Goal: Task Accomplishment & Management: Use online tool/utility

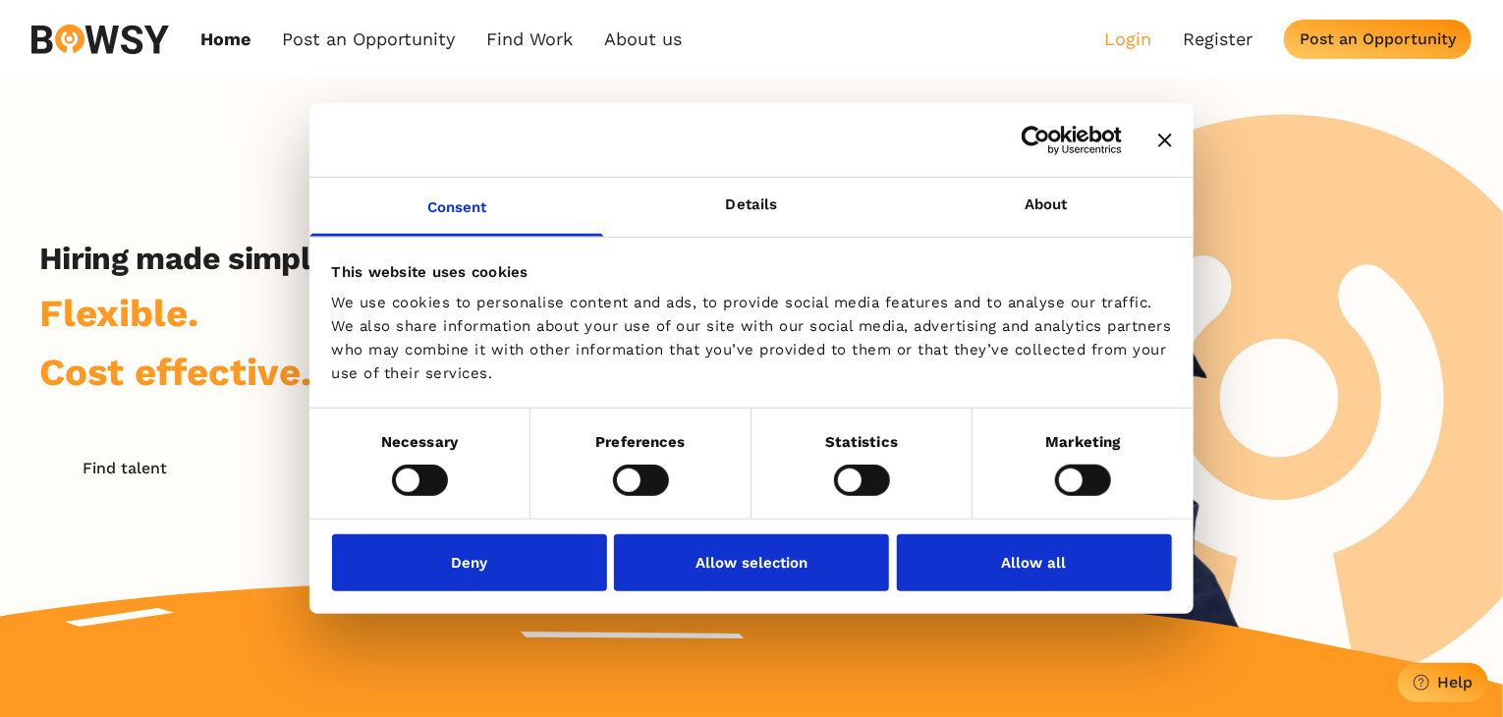
click at [1140, 32] on link "Login" at bounding box center [1127, 39] width 47 height 22
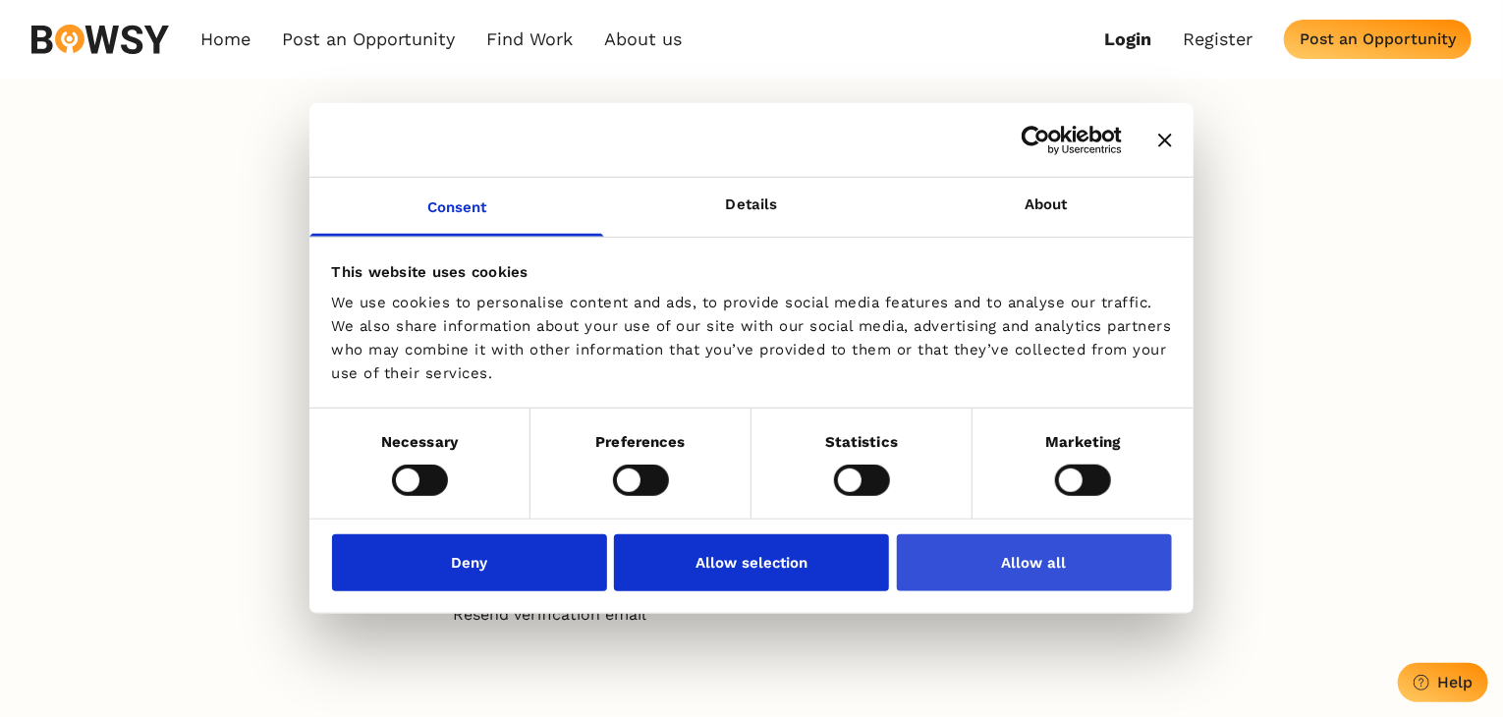
click at [987, 561] on button "Allow all" at bounding box center [1034, 563] width 275 height 57
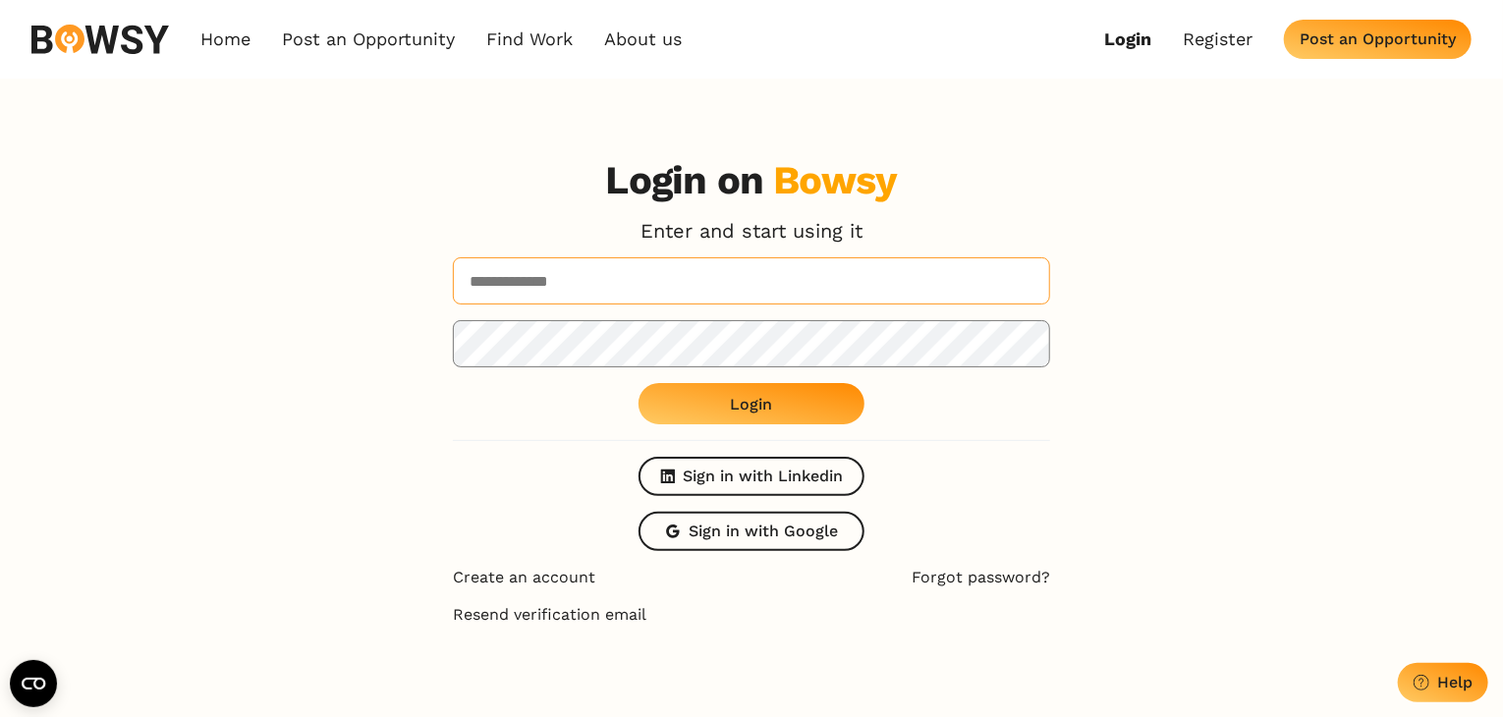
click at [623, 300] on input at bounding box center [751, 280] width 597 height 47
type input "**********"
click at [697, 399] on button "Login" at bounding box center [752, 403] width 226 height 41
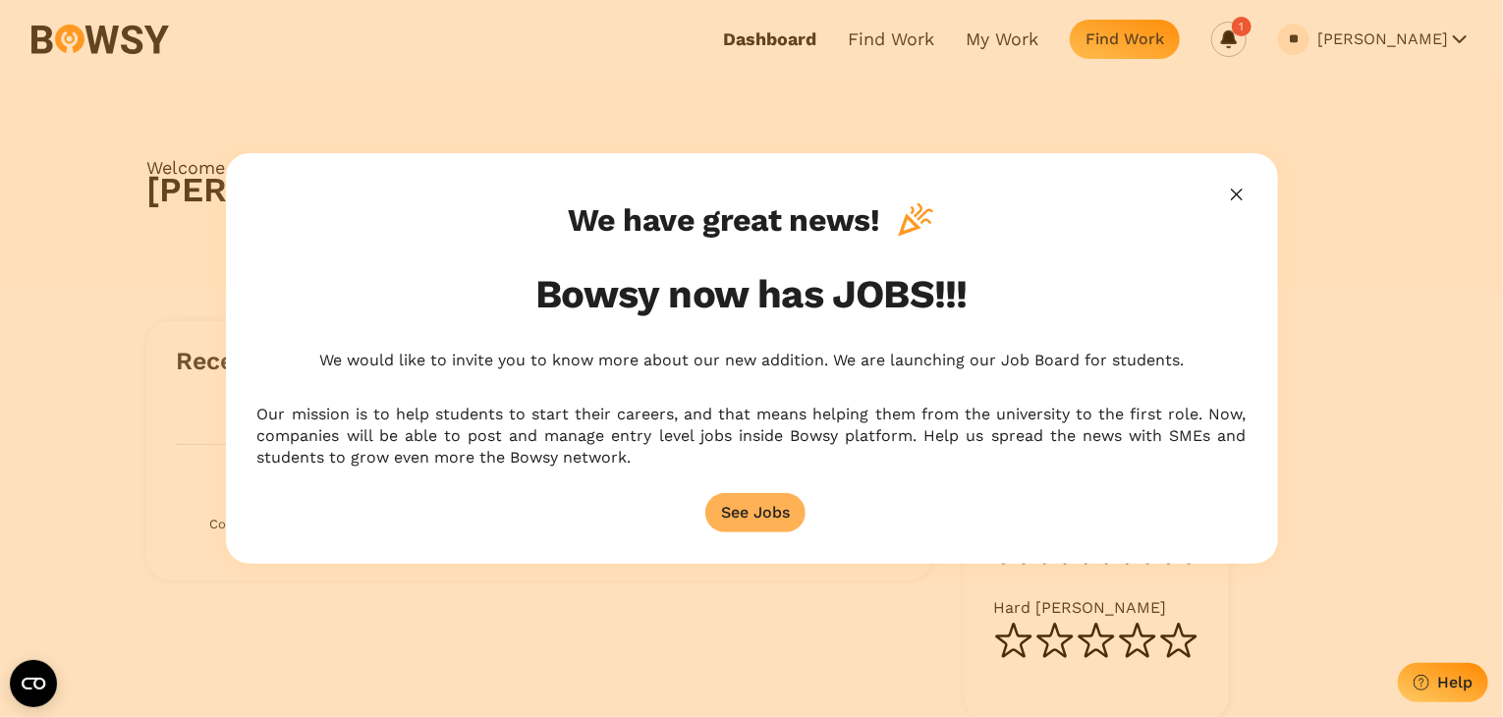
click at [743, 520] on div "See Jobs" at bounding box center [755, 512] width 69 height 19
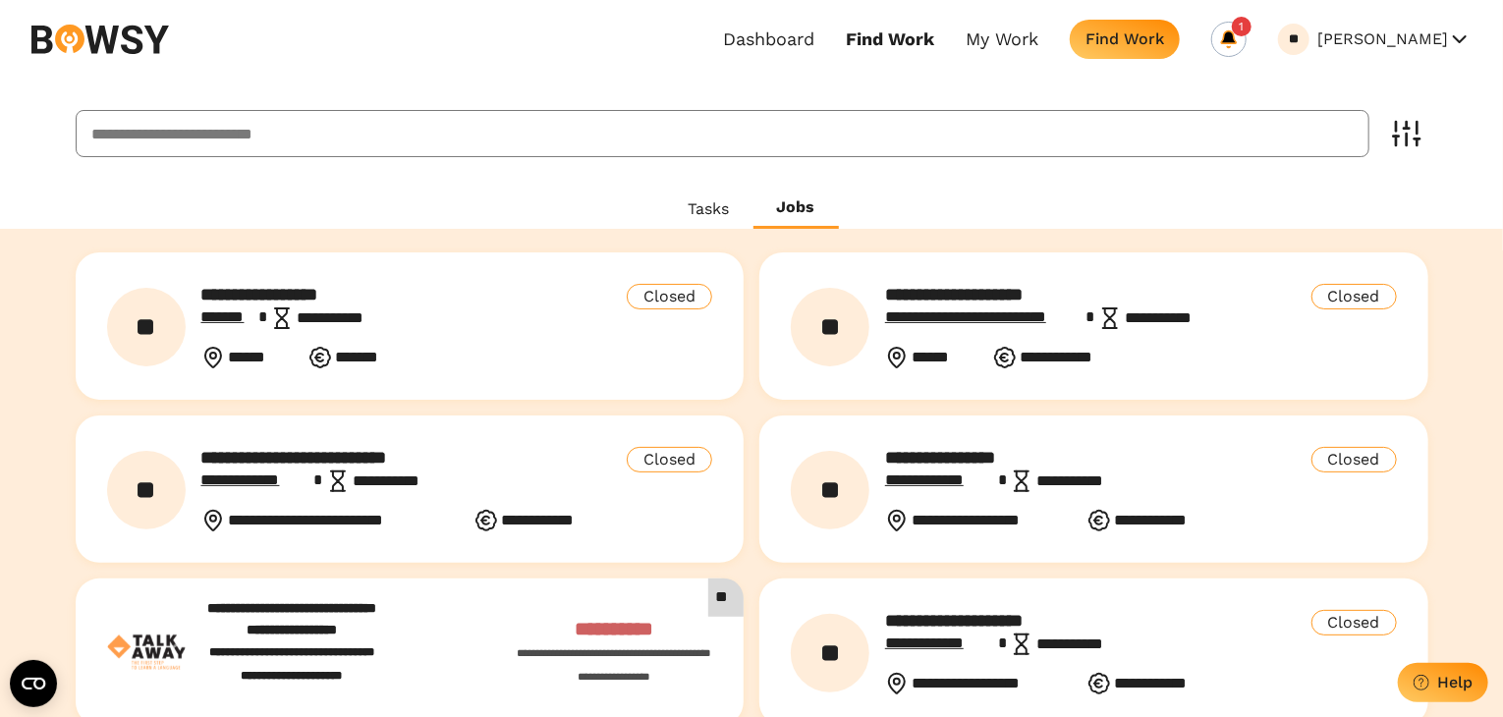
click at [1239, 40] on icon at bounding box center [1229, 39] width 20 height 20
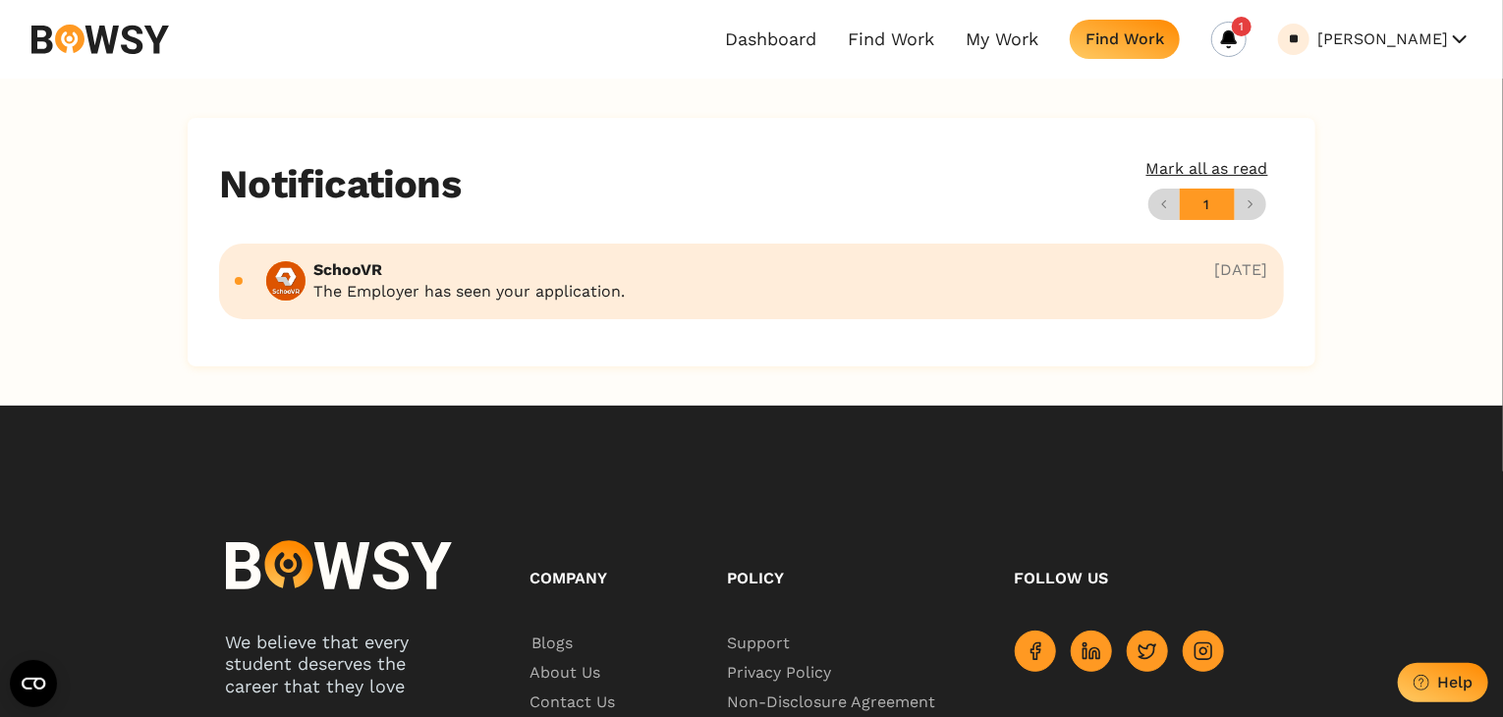
click at [742, 302] on div "SchooVR The Employer has seen your application. 6 months ago" at bounding box center [751, 282] width 1065 height 76
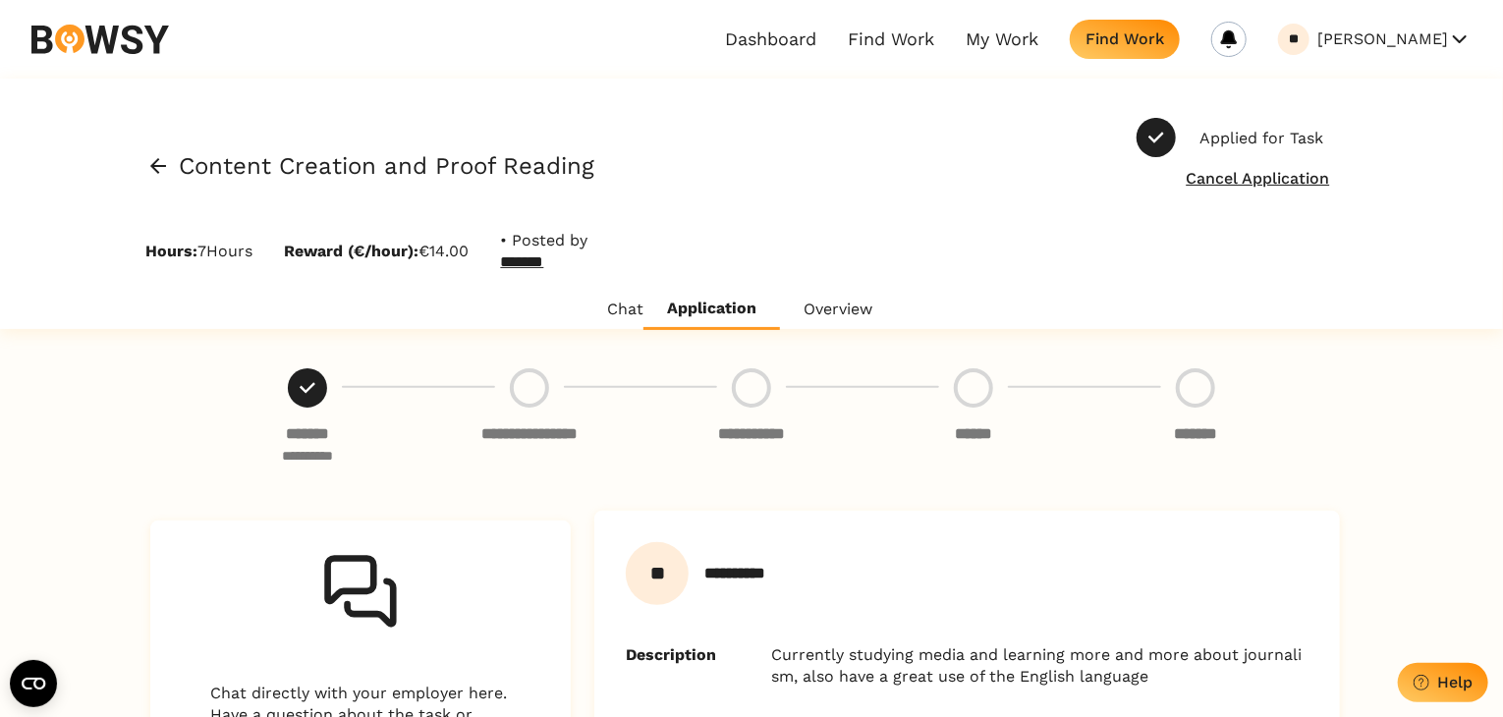
click at [143, 158] on div "Content Creation and Proof Reading Applied for Task Cancel Application Hours: 7…" at bounding box center [751, 204] width 1503 height 251
click at [171, 170] on div "Content Creation and Proof Reading" at bounding box center [370, 166] width 449 height 24
click at [148, 170] on icon at bounding box center [158, 166] width 24 height 24
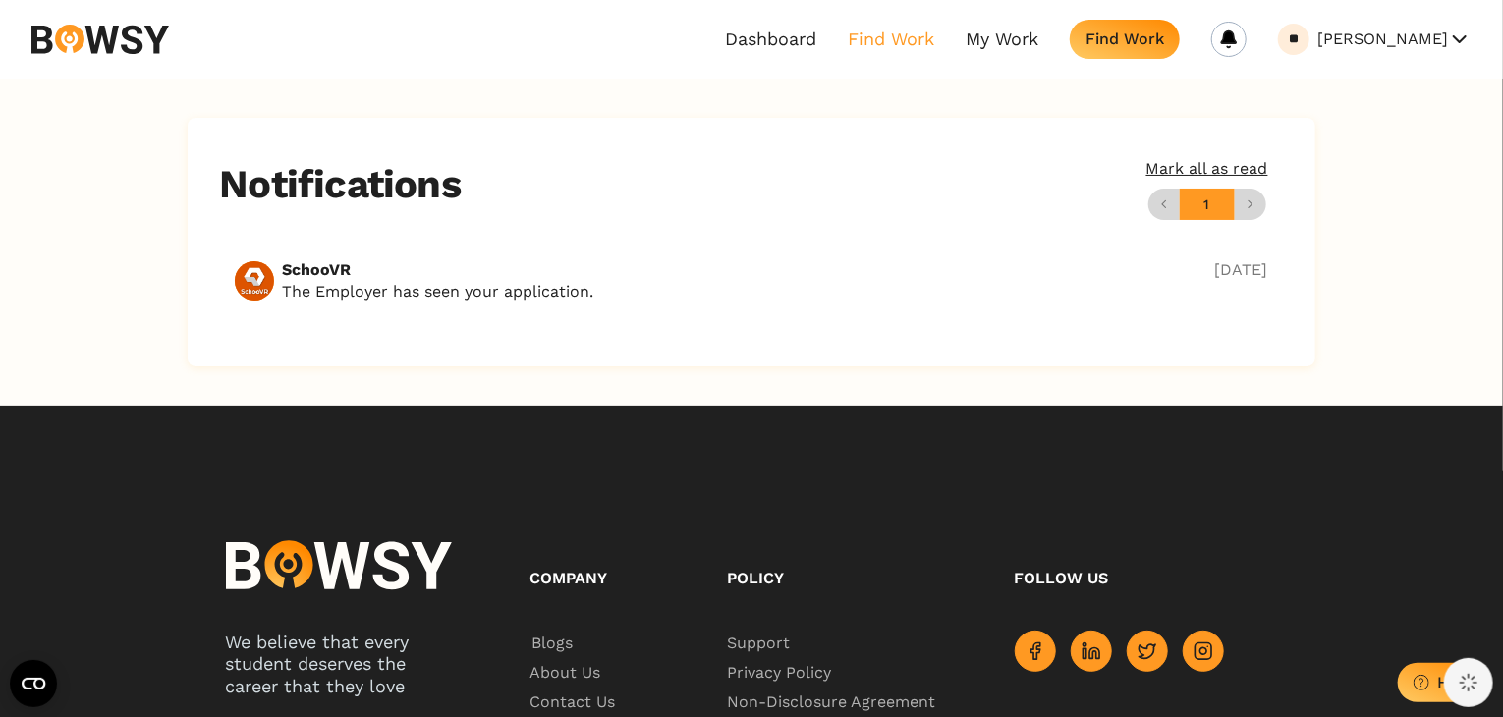
click at [934, 30] on link "Find Work" at bounding box center [891, 39] width 86 height 22
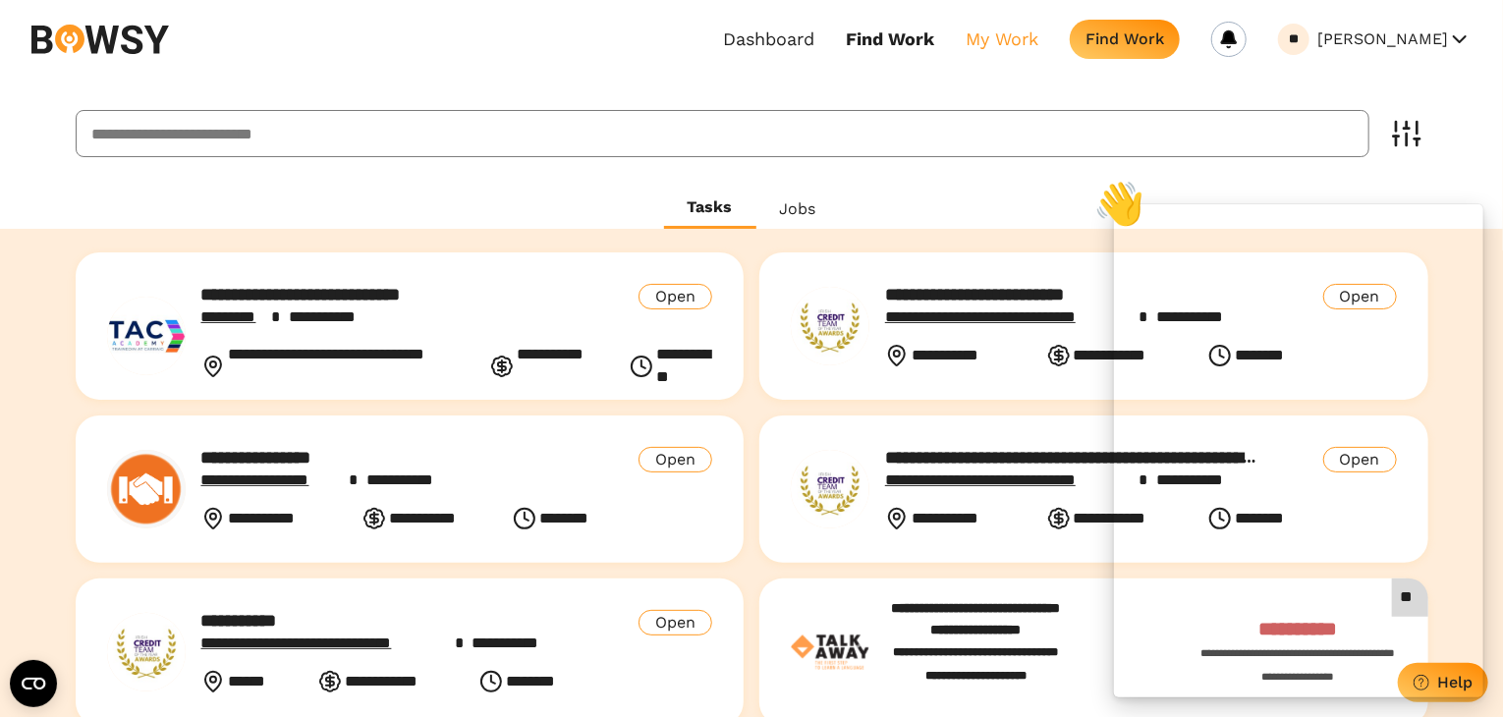
click at [1039, 32] on link "My Work" at bounding box center [1002, 39] width 73 height 22
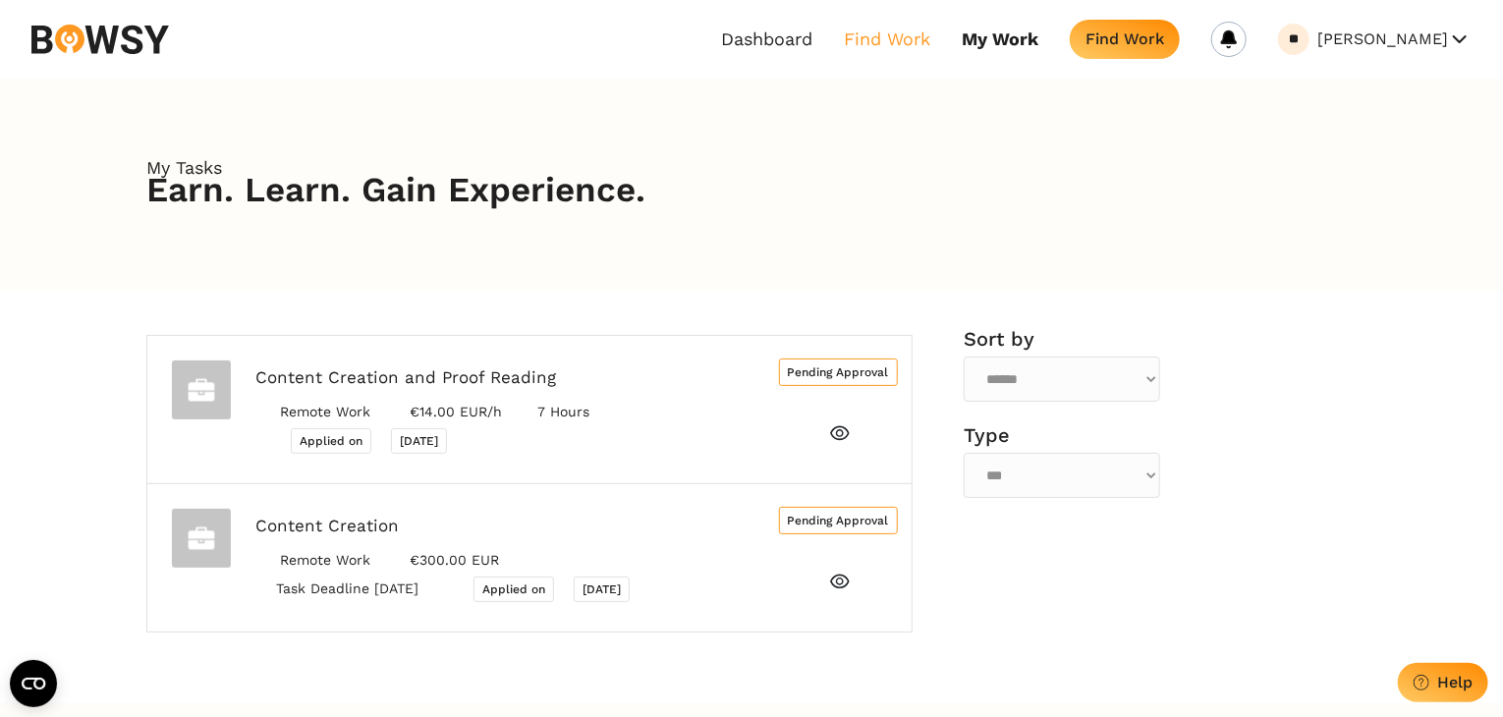
click at [925, 28] on link "Find Work" at bounding box center [887, 39] width 86 height 22
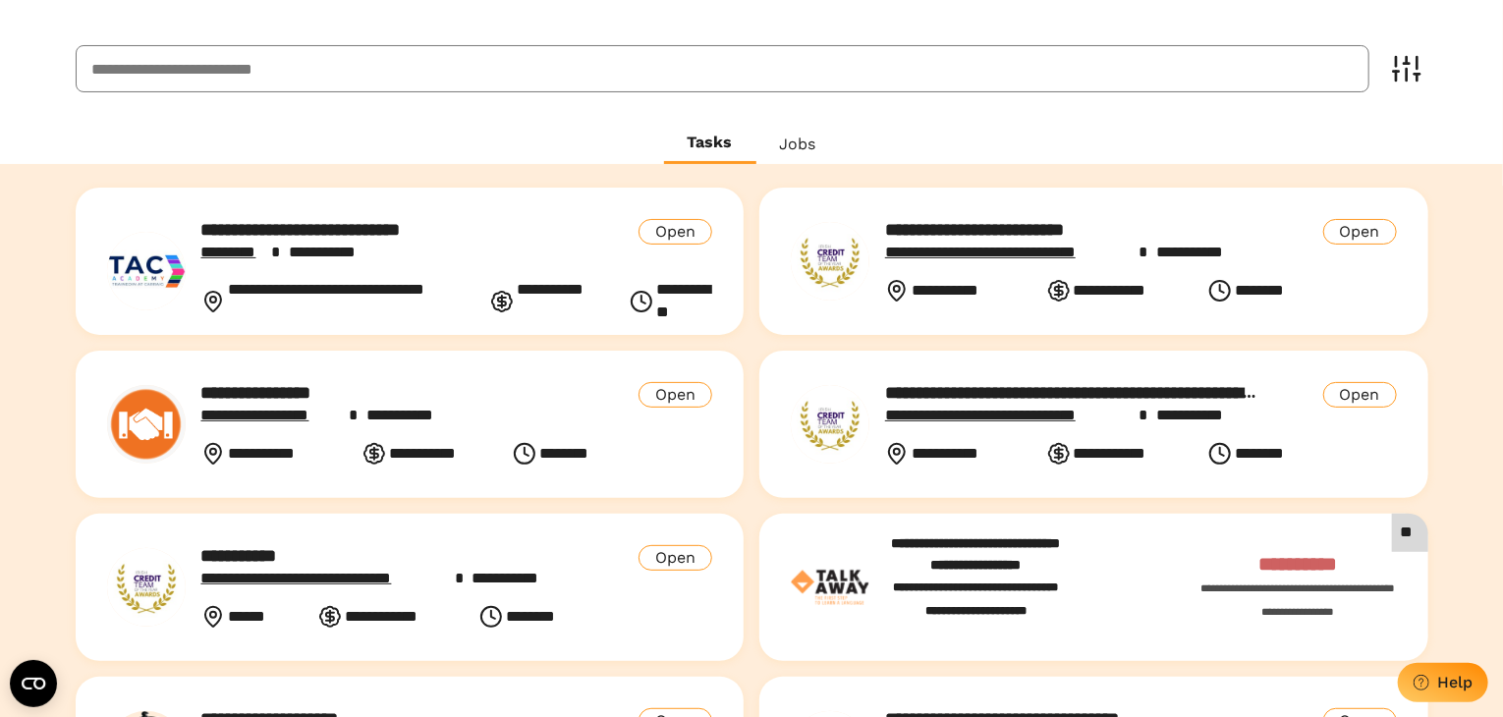
scroll to position [67, 0]
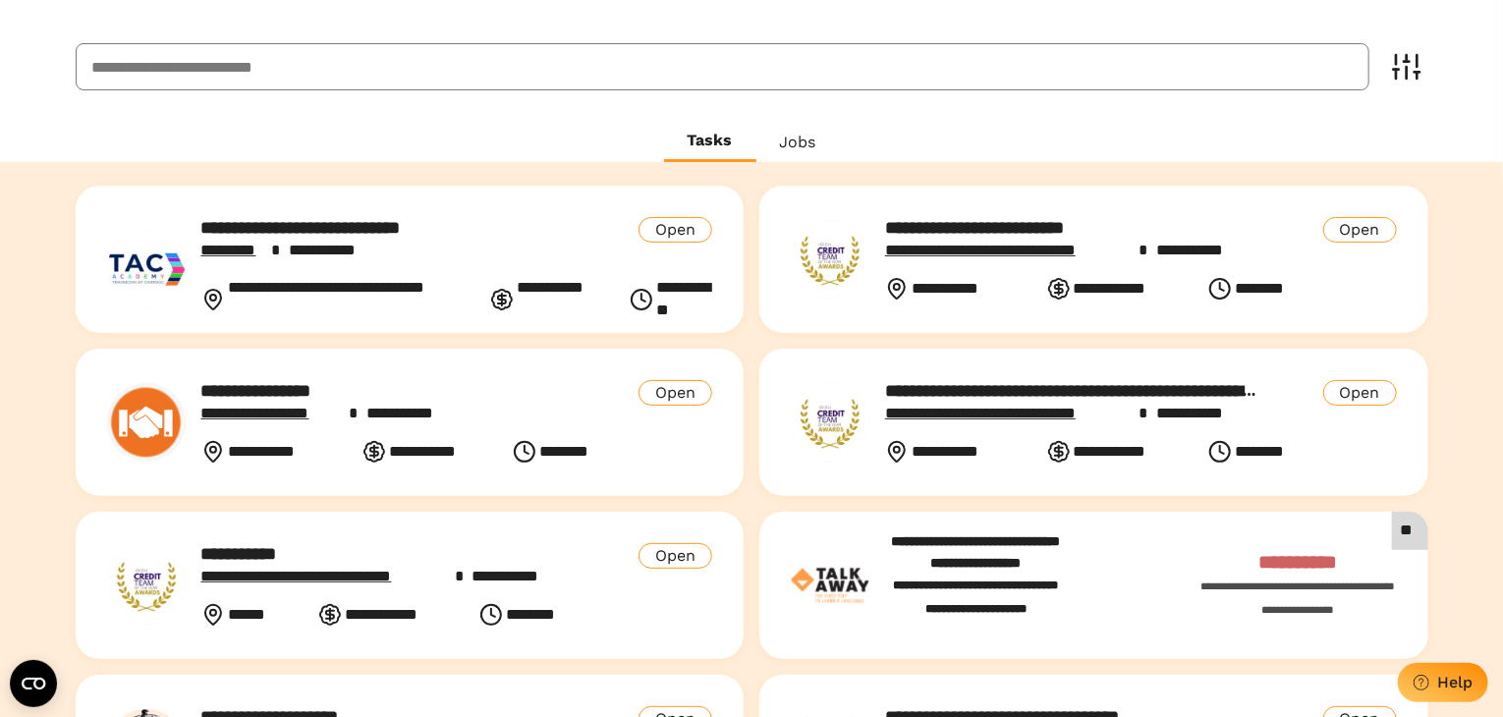
click at [993, 394] on p "**********" at bounding box center [1073, 391] width 377 height 22
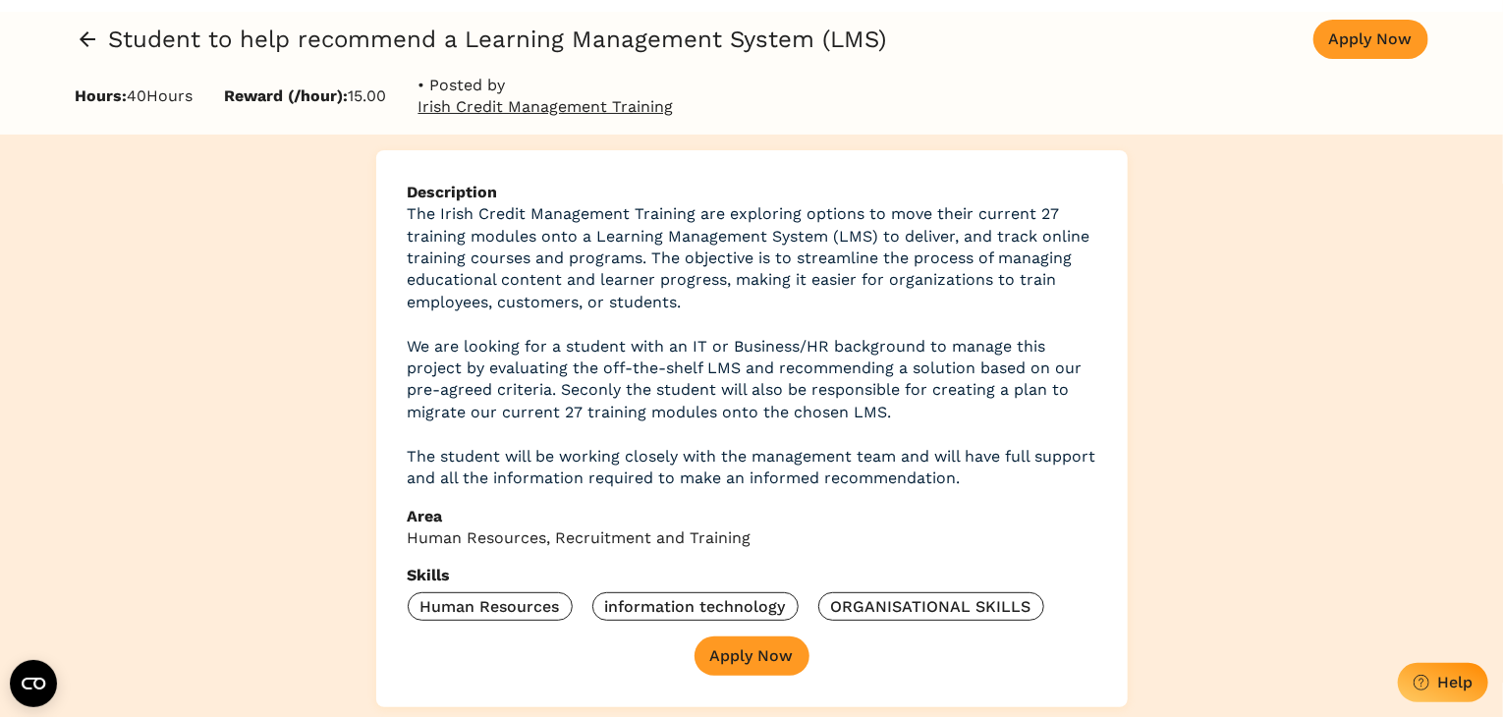
scroll to position [75, 0]
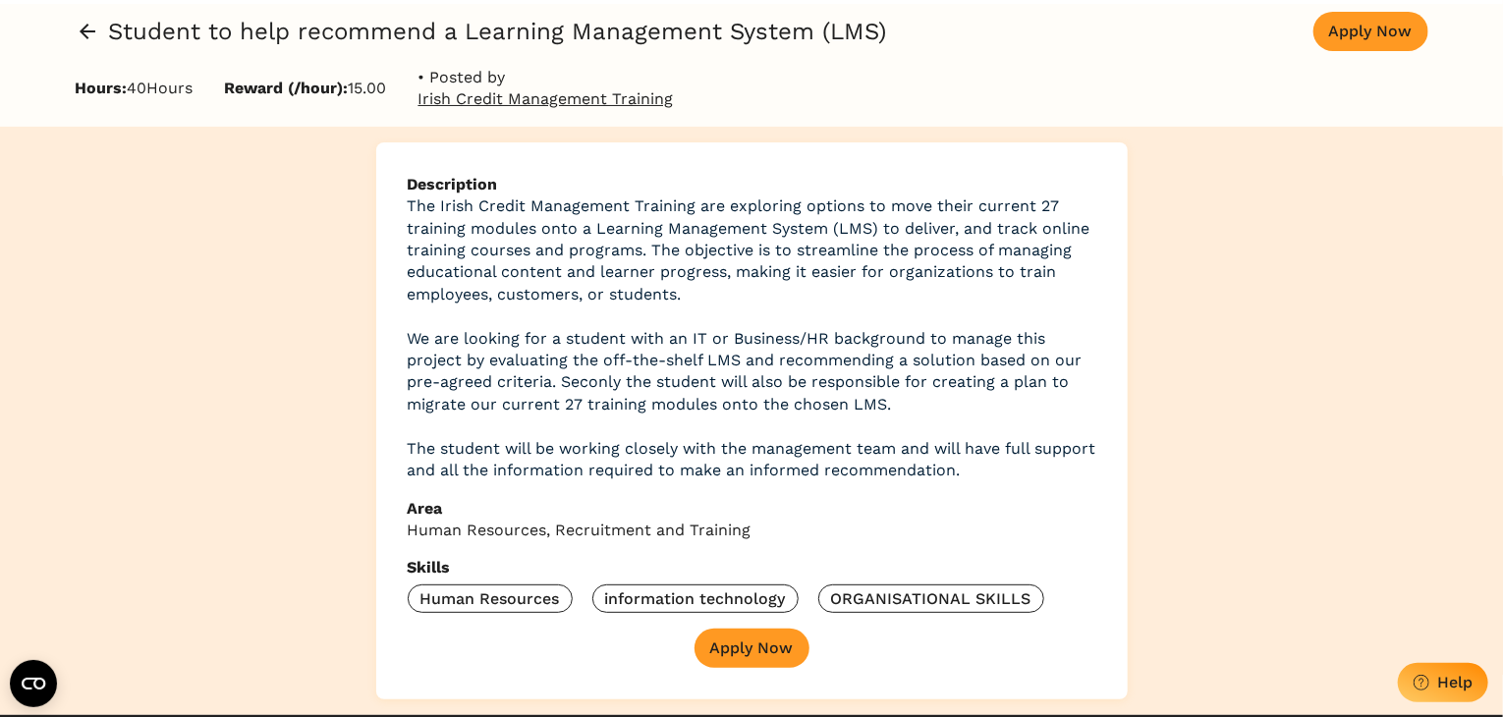
click at [92, 30] on icon at bounding box center [88, 32] width 16 height 16
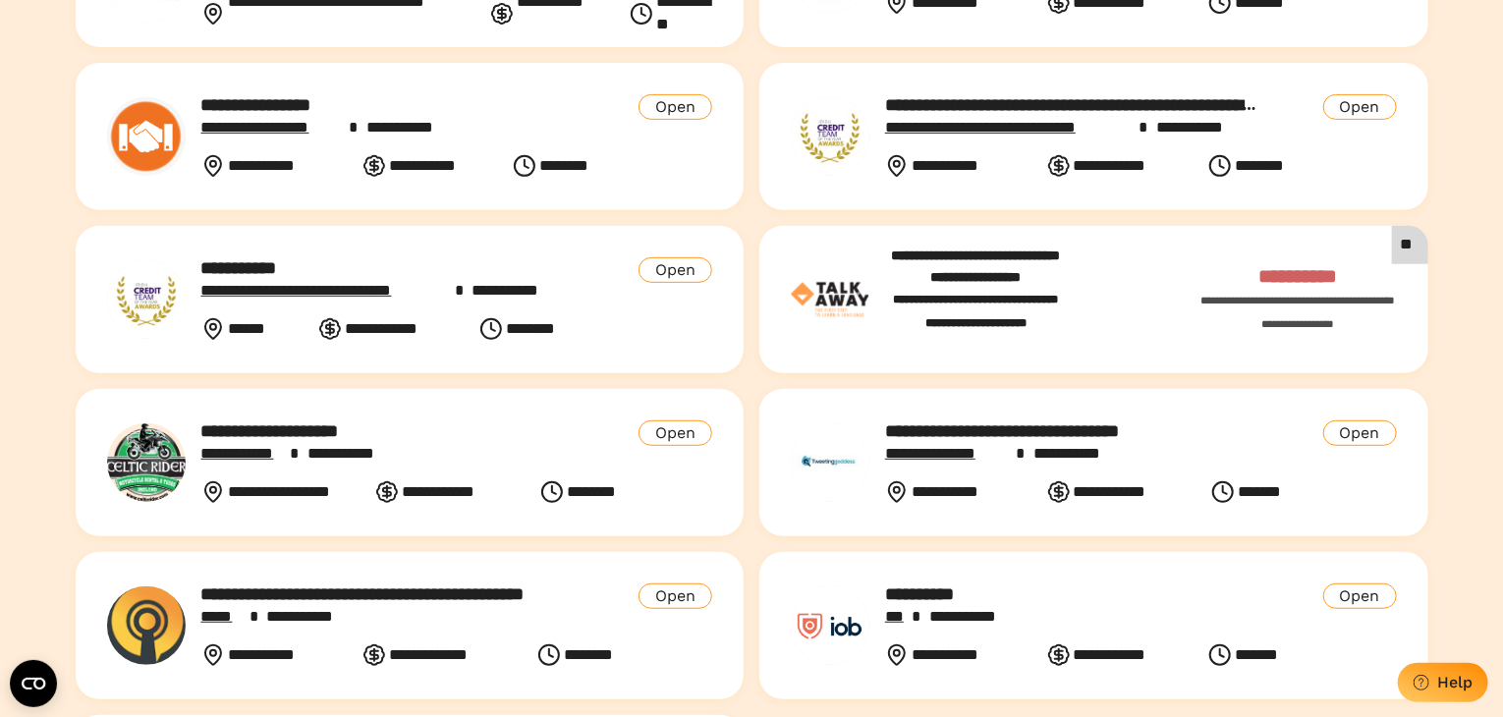
scroll to position [357, 0]
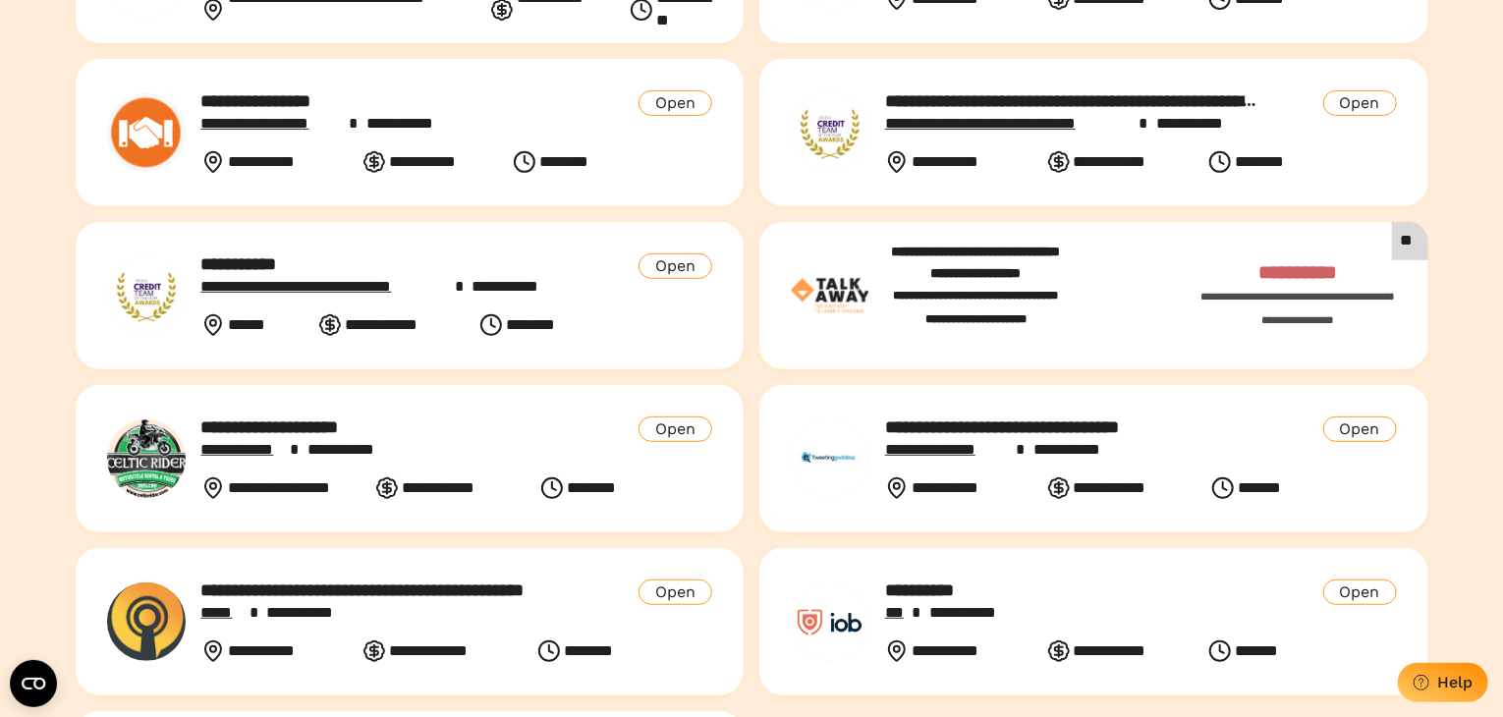
click at [359, 435] on p "**********" at bounding box center [389, 428] width 377 height 22
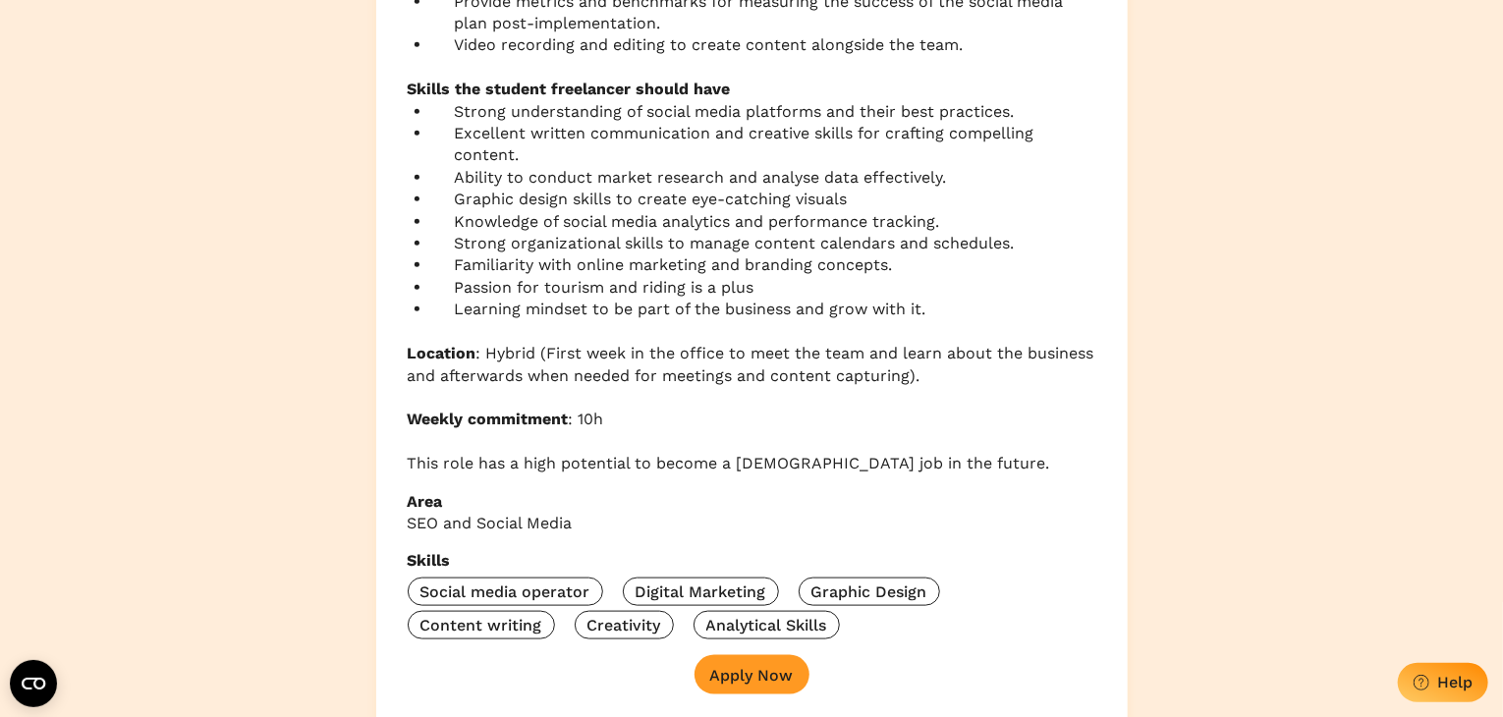
scroll to position [886, 0]
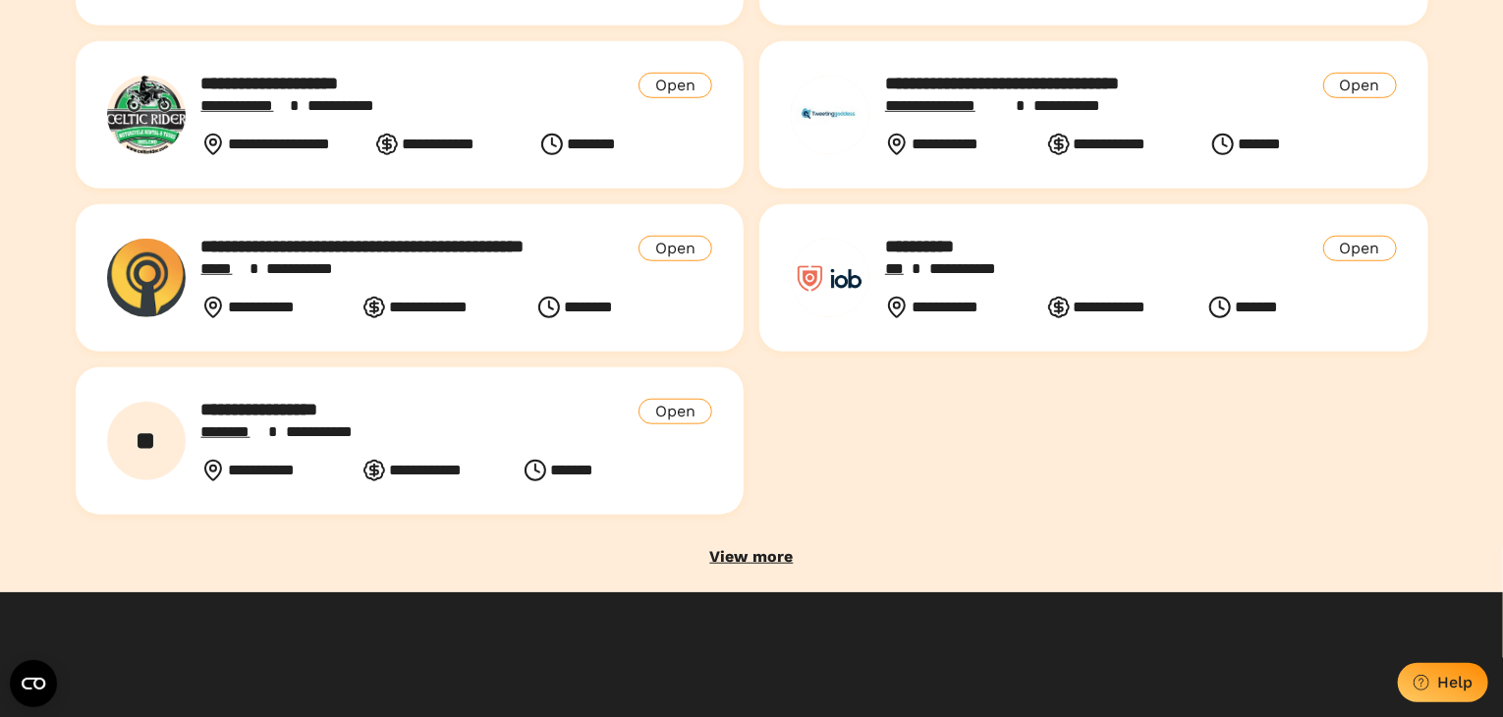
scroll to position [703, 0]
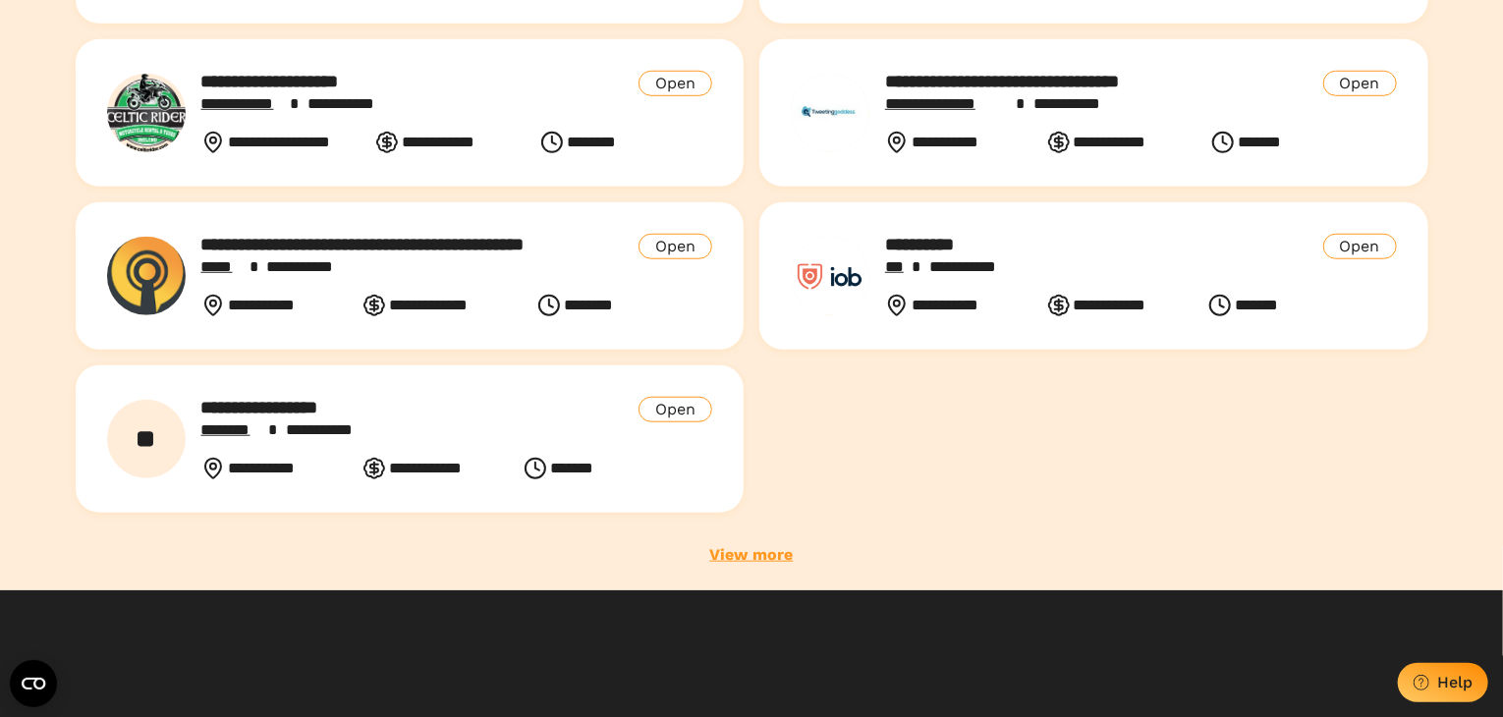
click at [733, 550] on link "View more" at bounding box center [752, 555] width 84 height 22
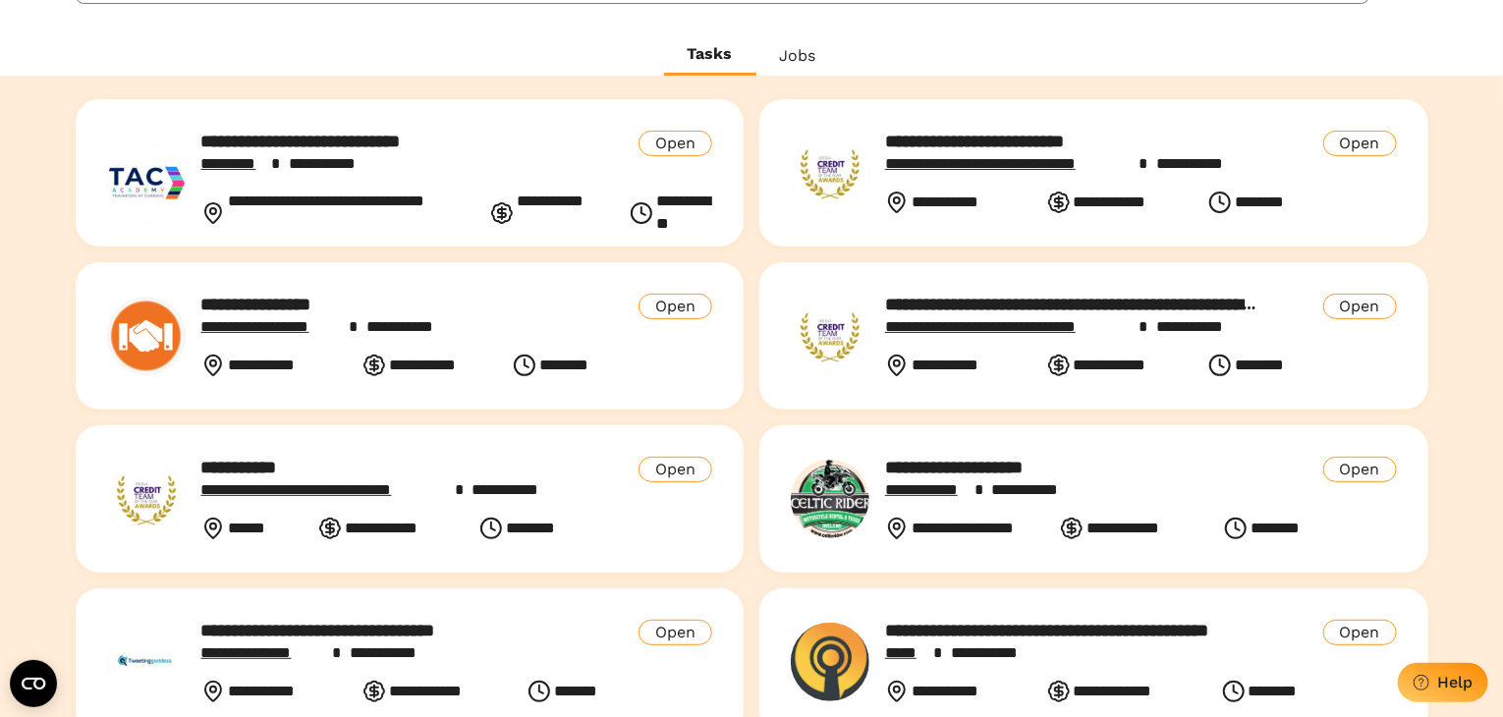
scroll to position [0, 0]
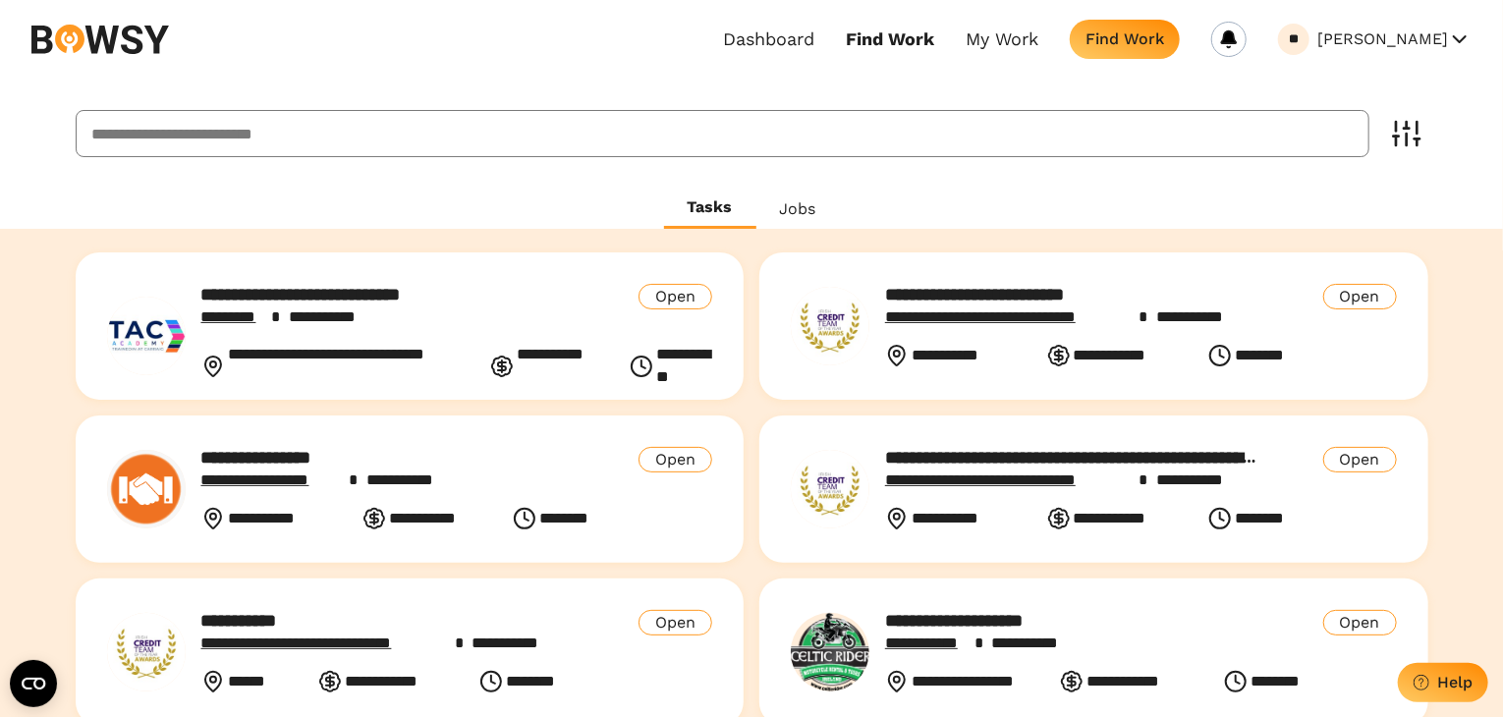
click at [60, 56] on div "Dashboard Find Work My Work Find Work ** Eoin Flynn My Profile Invoices Logout" at bounding box center [751, 39] width 1503 height 79
click at [87, 46] on img at bounding box center [100, 39] width 138 height 29
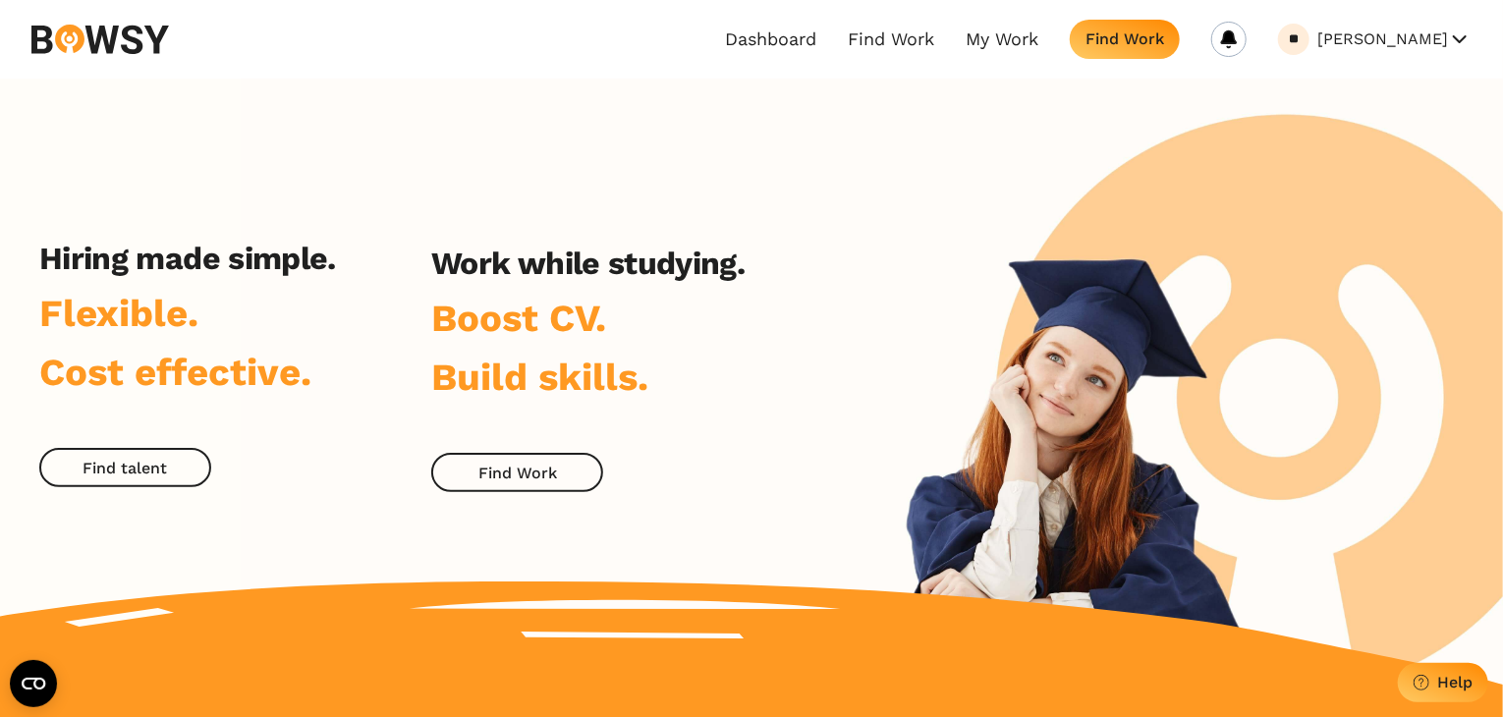
click at [827, 52] on div "Dashboard Find Work My Work Find Work ** Eoin Flynn My Profile Invoices Logout" at bounding box center [1098, 39] width 747 height 39
click at [817, 31] on link "Dashboard" at bounding box center [770, 39] width 91 height 22
